Goal: Transaction & Acquisition: Purchase product/service

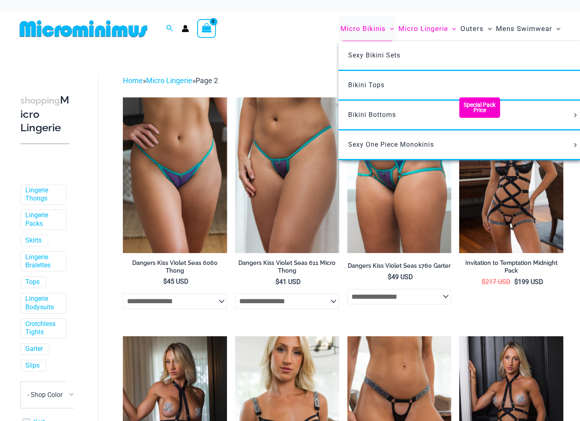
click at [363, 29] on span "Micro Bikinis" at bounding box center [362, 28] width 45 height 21
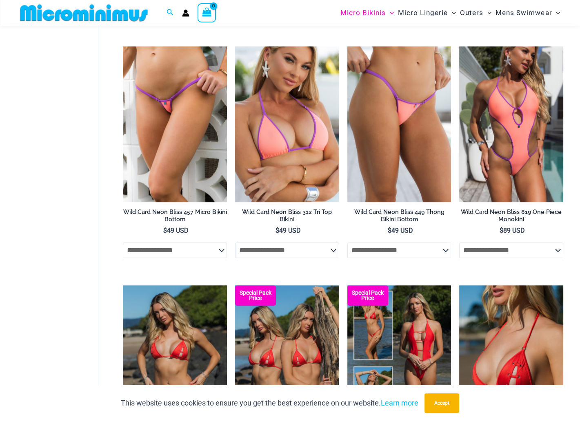
scroll to position [401, 0]
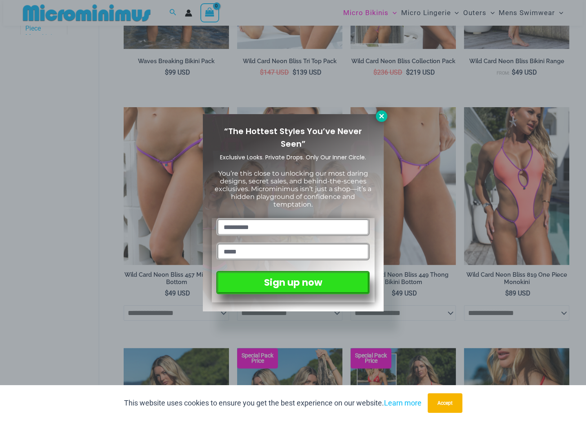
click at [383, 114] on icon at bounding box center [381, 116] width 7 height 7
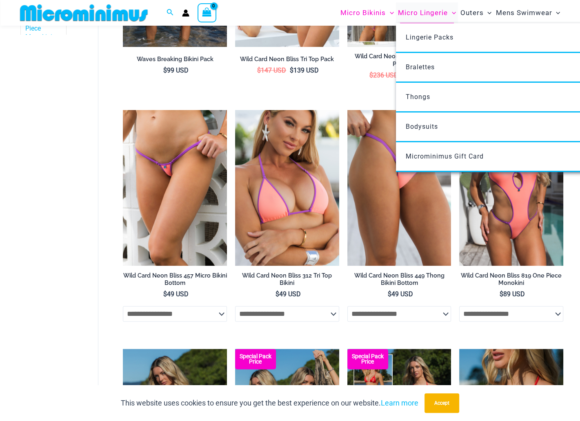
click at [417, 9] on span "Micro Lingerie" at bounding box center [423, 12] width 50 height 21
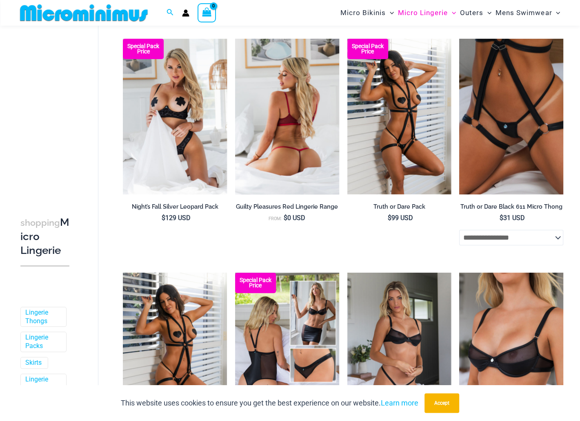
scroll to position [115, 0]
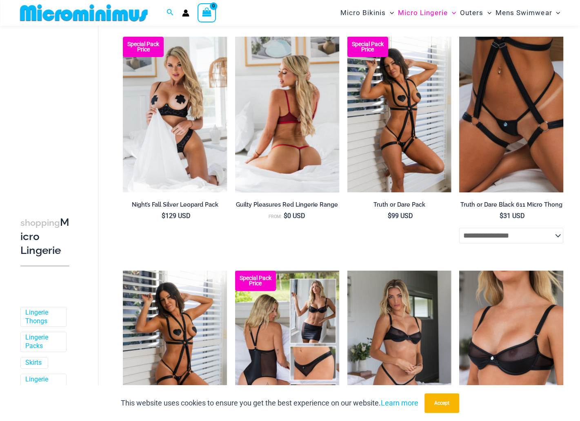
click at [312, 110] on img at bounding box center [287, 115] width 104 height 156
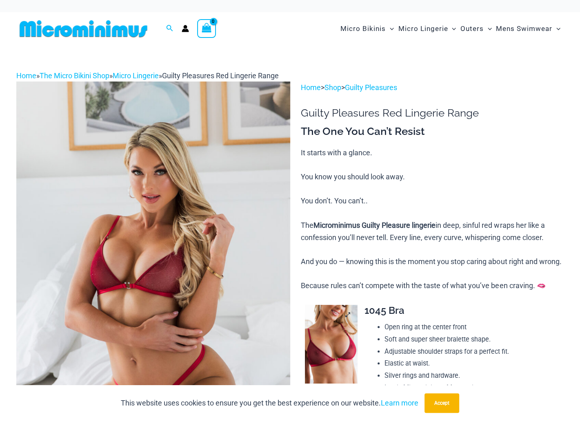
click at [319, 330] on img at bounding box center [331, 344] width 53 height 79
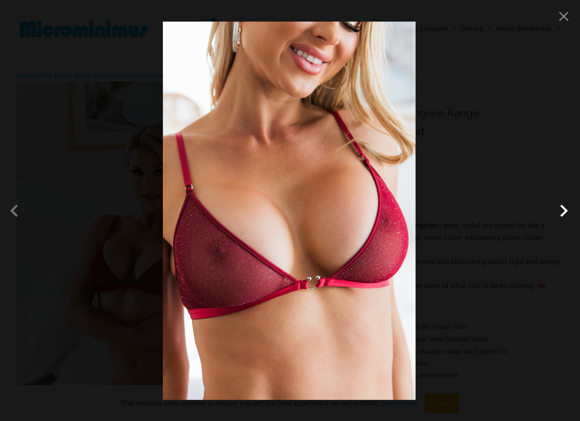
click at [564, 210] on span at bounding box center [563, 211] width 24 height 24
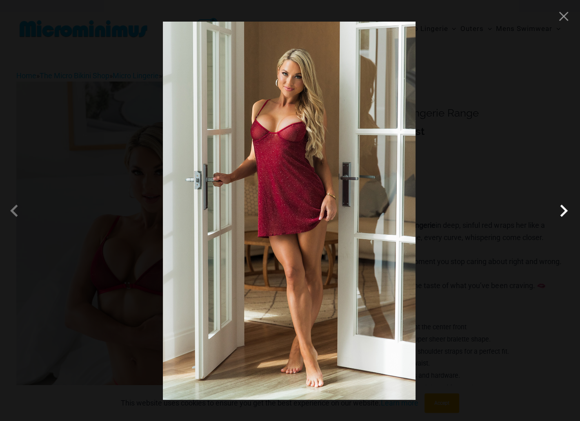
click at [564, 210] on span at bounding box center [563, 211] width 24 height 24
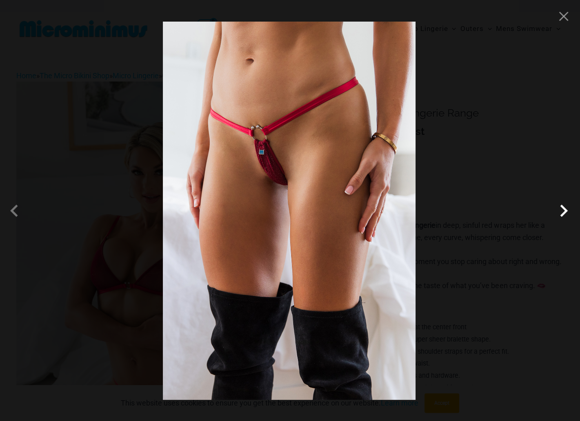
click at [564, 210] on span at bounding box center [563, 211] width 24 height 24
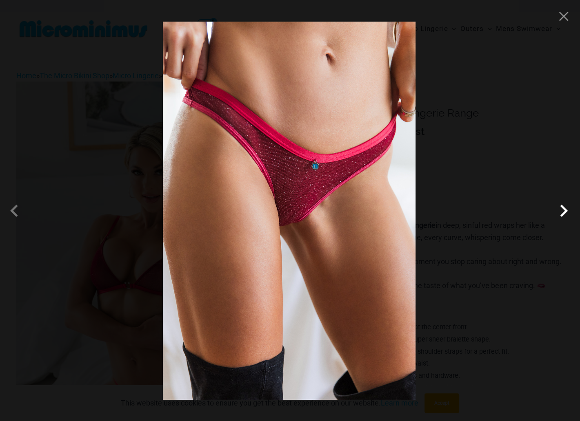
click at [564, 210] on span at bounding box center [563, 211] width 24 height 24
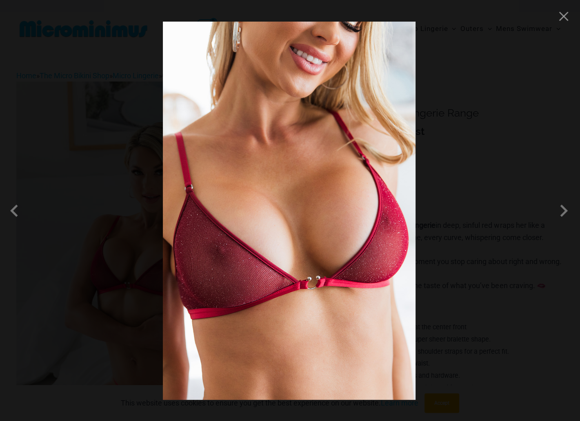
click at [519, 144] on div at bounding box center [290, 210] width 580 height 421
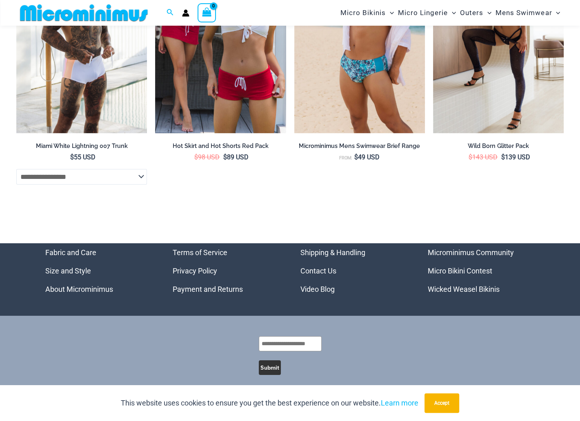
scroll to position [2374, 0]
